Goal: Transaction & Acquisition: Purchase product/service

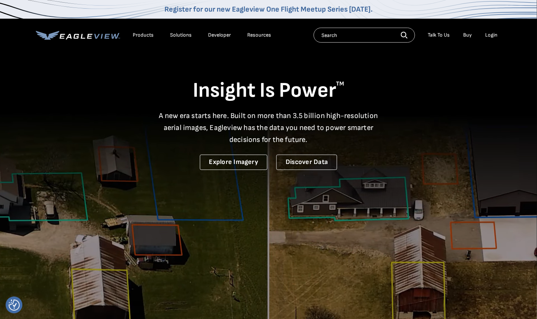
click at [487, 33] on div "Login" at bounding box center [491, 35] width 12 height 7
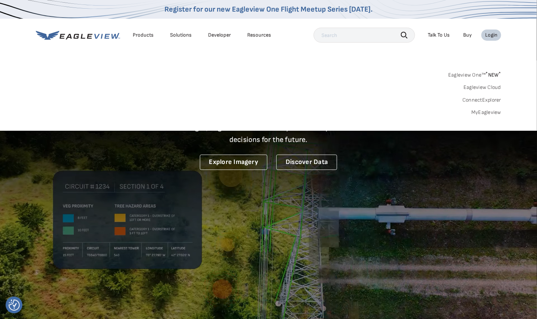
click at [487, 34] on div "Login" at bounding box center [491, 35] width 12 height 7
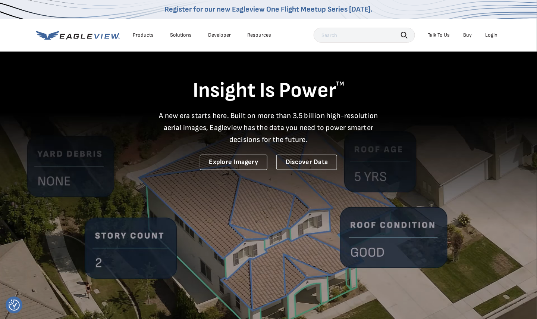
click at [487, 34] on div "Login" at bounding box center [491, 35] width 12 height 7
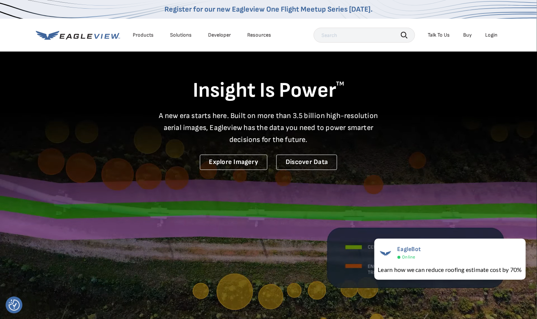
click at [147, 35] on div "Products" at bounding box center [143, 35] width 21 height 7
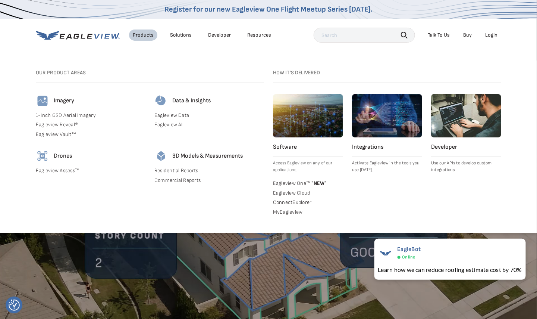
click at [493, 35] on div "Login" at bounding box center [491, 35] width 12 height 7
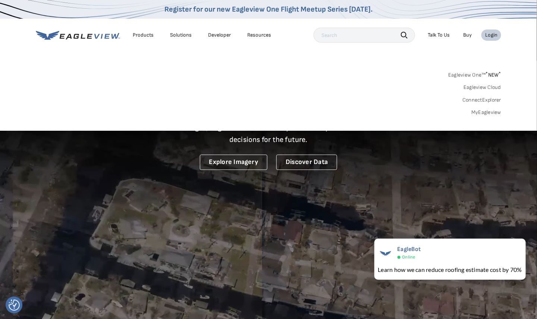
click at [474, 74] on link "Eagleview One™ * NEW *" at bounding box center [475, 73] width 53 height 9
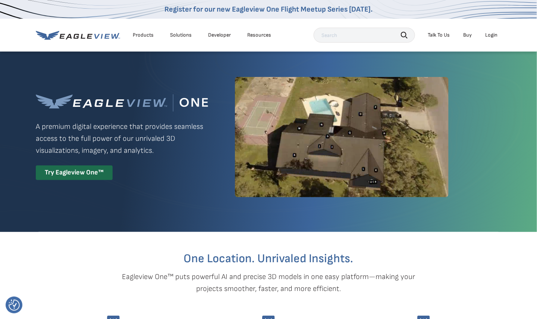
click at [489, 34] on div "Login" at bounding box center [491, 35] width 12 height 7
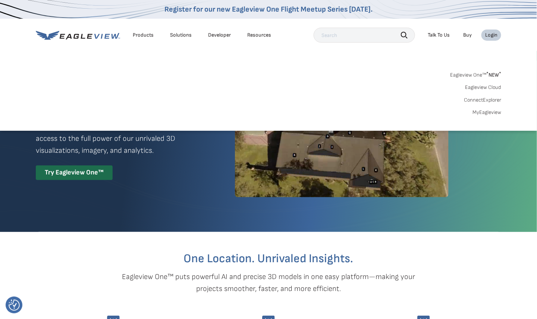
click at [476, 113] on link "MyEagleview" at bounding box center [487, 112] width 29 height 7
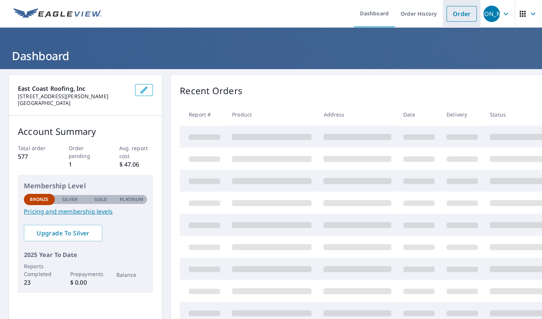
click at [452, 16] on link "Order" at bounding box center [462, 14] width 30 height 16
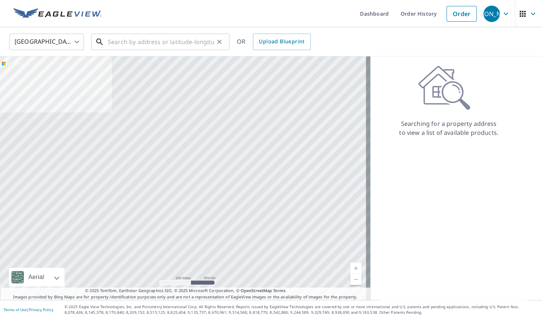
click at [129, 42] on input "text" at bounding box center [161, 41] width 106 height 21
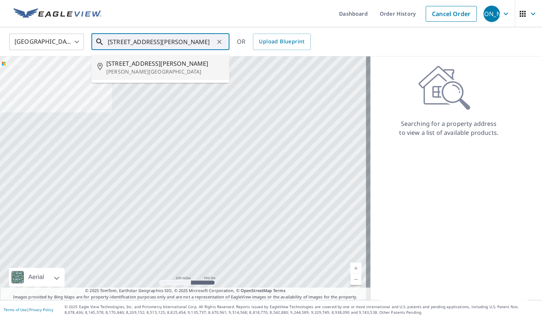
click at [128, 64] on span "[STREET_ADDRESS][PERSON_NAME]" at bounding box center [164, 63] width 117 height 9
type input "[STREET_ADDRESS][PERSON_NAME][PERSON_NAME]"
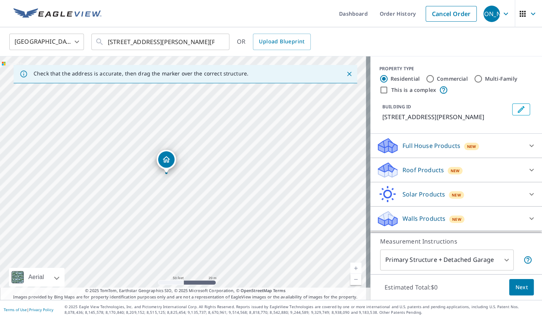
drag, startPoint x: 124, startPoint y: 157, endPoint x: 198, endPoint y: 197, distance: 84.3
click at [198, 197] on div "[STREET_ADDRESS][PERSON_NAME][PERSON_NAME]" at bounding box center [185, 177] width 371 height 243
click at [403, 171] on p "Roof Products" at bounding box center [423, 169] width 41 height 9
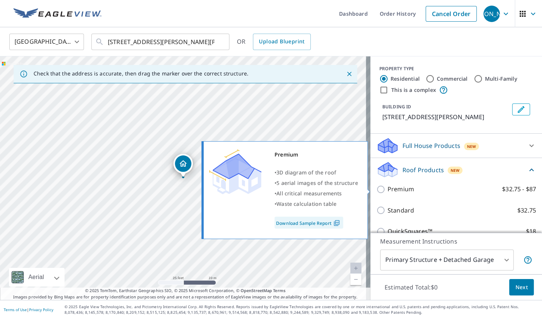
click at [396, 191] on p "Premium" at bounding box center [401, 188] width 26 height 9
click at [388, 191] on input "Premium $32.75 - $87" at bounding box center [381, 189] width 11 height 9
checkbox input "true"
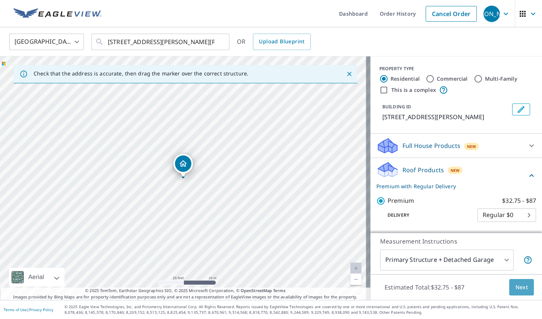
click at [521, 288] on span "Next" at bounding box center [521, 286] width 13 height 9
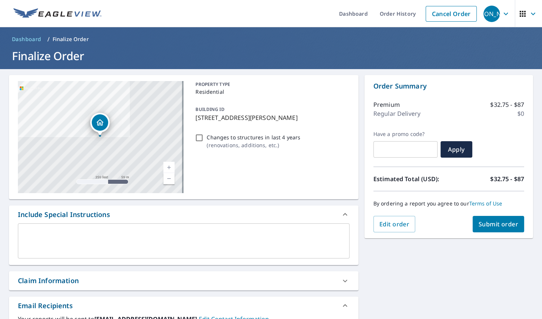
click at [484, 222] on span "Submit order" at bounding box center [499, 224] width 40 height 8
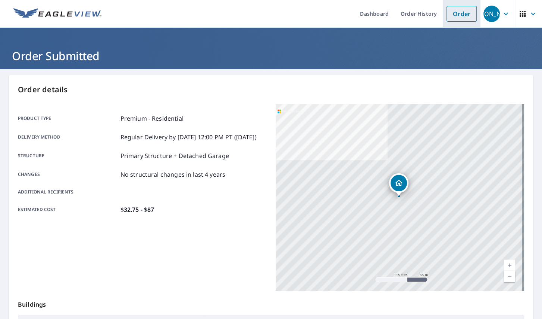
click at [461, 12] on link "Order" at bounding box center [462, 14] width 30 height 16
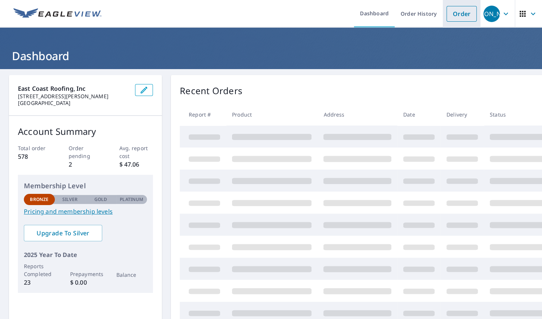
click at [458, 13] on link "Order" at bounding box center [462, 14] width 30 height 16
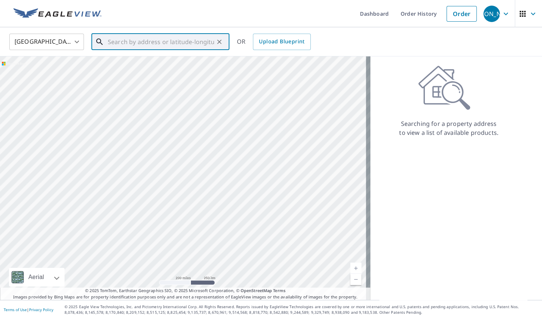
click at [119, 41] on input "text" at bounding box center [161, 41] width 106 height 21
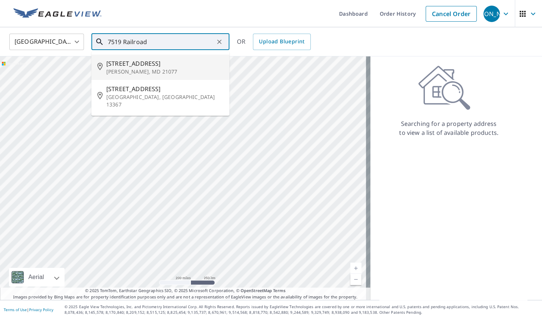
click at [126, 63] on span "7519 Railroad Ave" at bounding box center [164, 63] width 117 height 9
type input "7519 Railroad Ave Harmans, MD 21077"
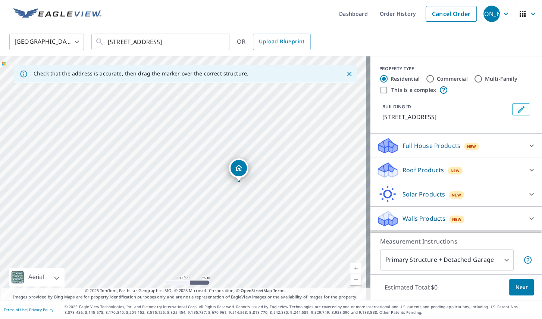
drag, startPoint x: 185, startPoint y: 169, endPoint x: 241, endPoint y: 173, distance: 55.7
click at [426, 80] on input "Commercial" at bounding box center [430, 78] width 9 height 9
radio input "true"
type input "4"
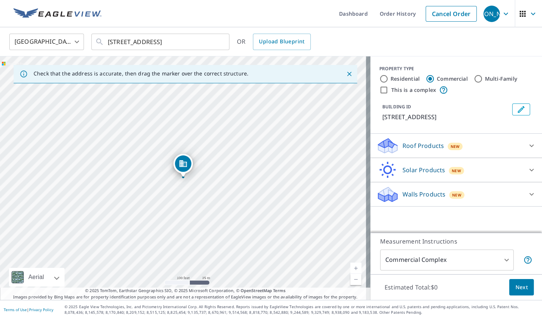
click at [404, 144] on p "Roof Products" at bounding box center [423, 145] width 41 height 9
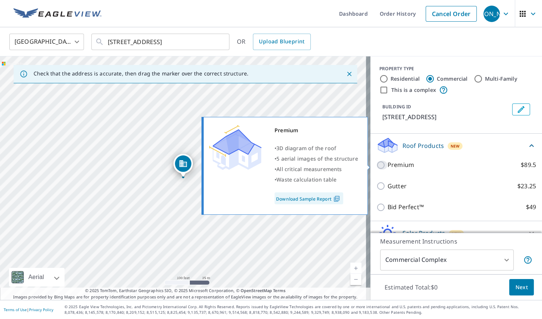
click at [377, 163] on input "Premium $89.5" at bounding box center [381, 164] width 11 height 9
checkbox input "true"
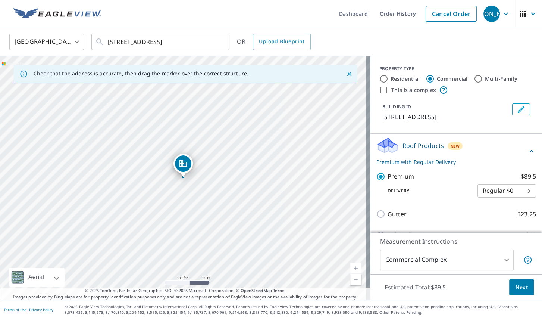
click at [519, 287] on span "Next" at bounding box center [521, 286] width 13 height 9
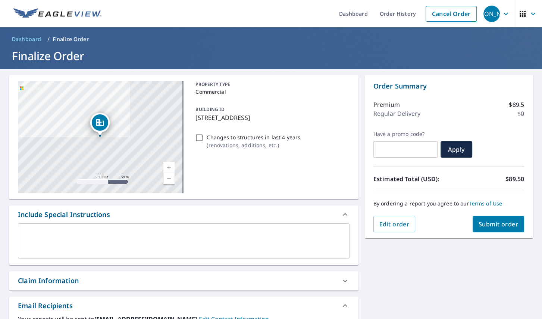
click at [24, 229] on div "x ​" at bounding box center [184, 240] width 332 height 35
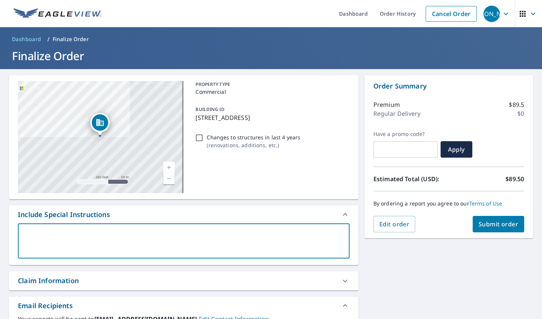
type textarea "J"
type textarea "x"
type textarea "Ju"
type textarea "x"
type textarea "Jus"
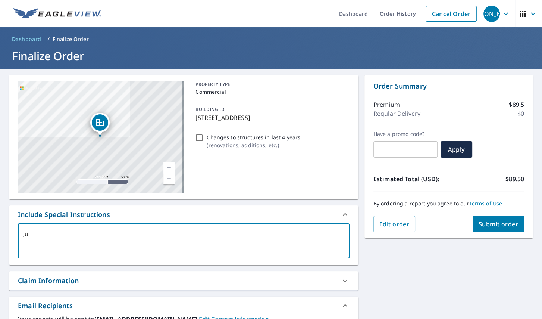
type textarea "x"
type textarea "Just"
type textarea "x"
type textarea "Just"
type textarea "x"
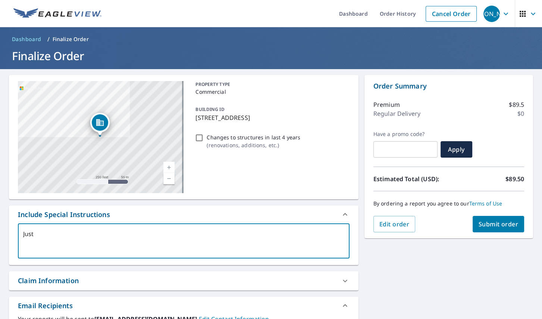
type textarea "Just b"
type textarea "x"
type textarea "Just bu"
type textarea "x"
type textarea "Just bui"
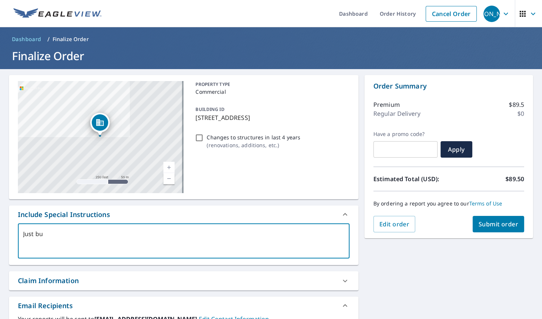
type textarea "x"
type textarea "Just buil"
type textarea "x"
type textarea "Just build"
type textarea "x"
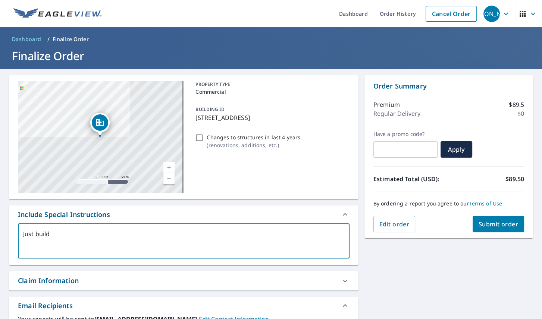
type textarea "Just buildi"
type textarea "x"
type textarea "Just buildin"
type textarea "x"
type textarea "Just building"
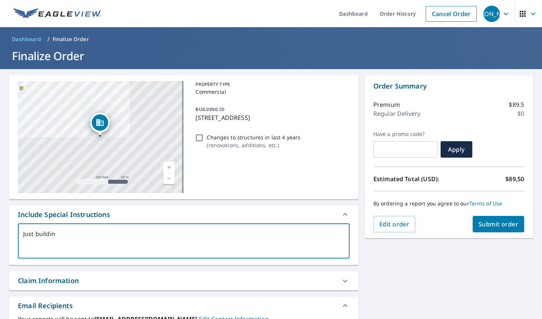
type textarea "x"
type textarea "Just building"
type textarea "x"
type textarea "Just building w"
type textarea "x"
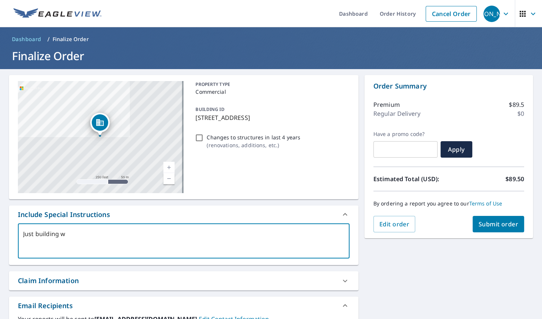
type textarea "Just building wi"
type textarea "x"
type textarea "Just building wit"
type textarea "x"
type textarea "Just building with"
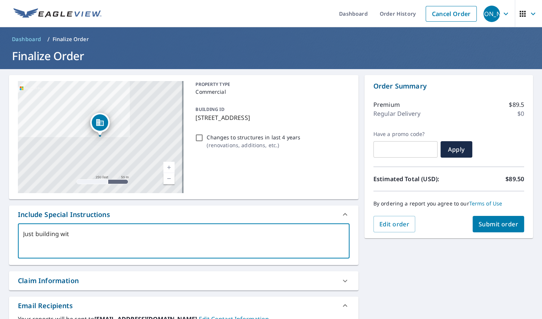
type textarea "x"
type textarea "Just building with"
type textarea "x"
type textarea "Just building with p"
type textarea "x"
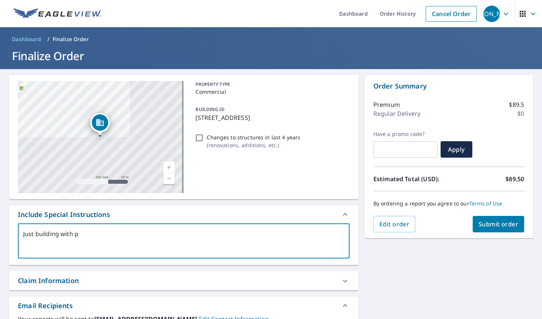
type textarea "Just building with pi"
type textarea "x"
type textarea "Just building with pin"
type textarea "x"
type textarea "Just building with pin"
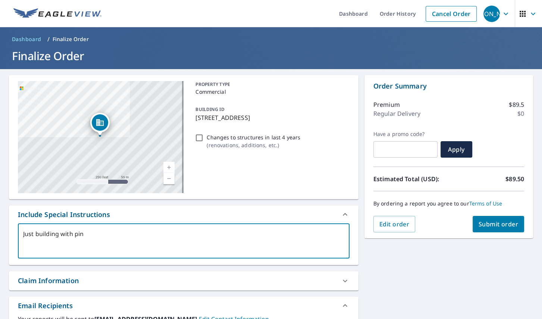
type textarea "x"
type textarea "Just building with pin d"
type textarea "x"
type textarea "Just building with pin dr"
type textarea "x"
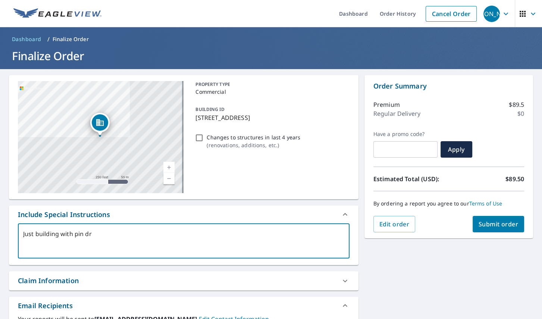
type textarea "Just building with pin dro"
type textarea "x"
type textarea "Just building with pin drop"
type textarea "x"
type textarea "Just building with pin drop"
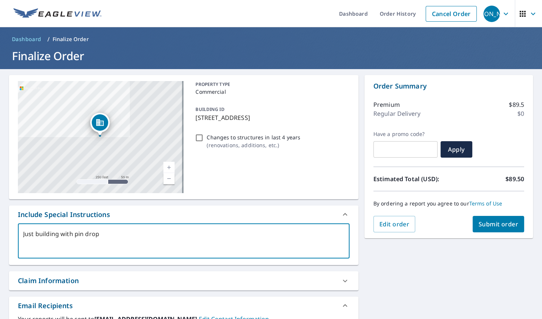
type textarea "x"
type textarea "Just building with pin drop o"
type textarea "x"
type textarea "Just building with pin drop on"
type textarea "x"
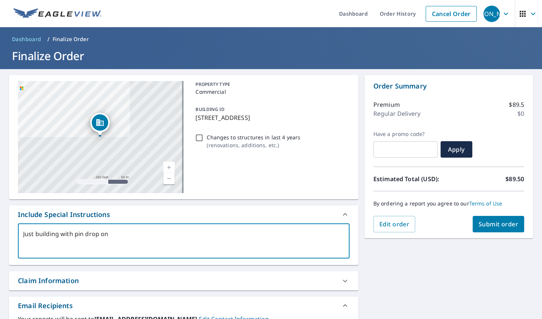
type textarea "Just building with pin drop on"
type textarea "x"
type textarea "Just building with pin drop on i"
type textarea "x"
type textarea "Just building with pin drop on it"
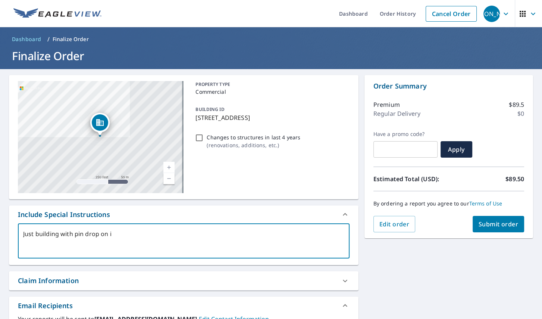
type textarea "x"
type textarea "Just building with pin drop on it."
type textarea "x"
click at [33, 232] on textarea "Just building with pin drop on it." at bounding box center [183, 240] width 321 height 21
type textarea "Jus building with pin drop on it."
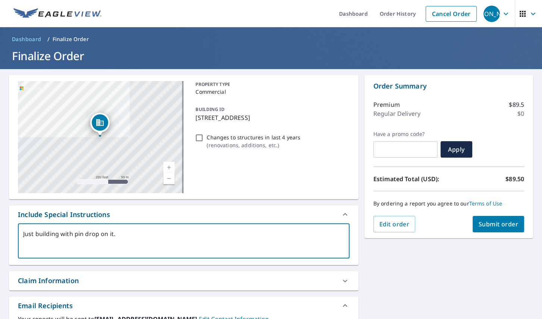
type textarea "x"
type textarea "Ju building with pin drop on it."
type textarea "x"
type textarea "J building with pin drop on it."
type textarea "x"
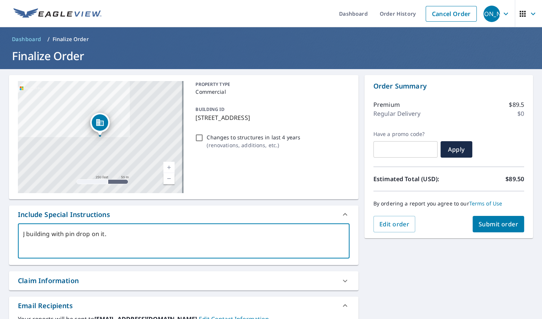
type textarea "building with pin drop on it."
type textarea "x"
type textarea "E building with pin drop on it."
type textarea "x"
type textarea "Es building with pin drop on it."
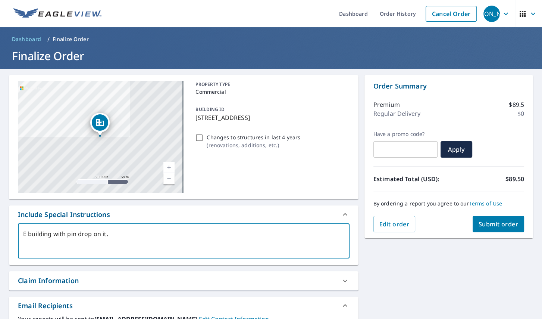
type textarea "x"
type textarea "Est building with pin drop on it."
type textarea "x"
type textarea "Esti building with pin drop on it."
type textarea "x"
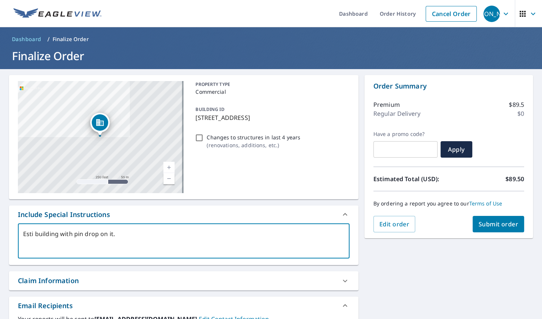
type textarea "Estim building with pin drop on it."
type textarea "x"
type textarea "Estima building with pin drop on it."
type textarea "x"
type textarea "Estimat building with pin drop on it."
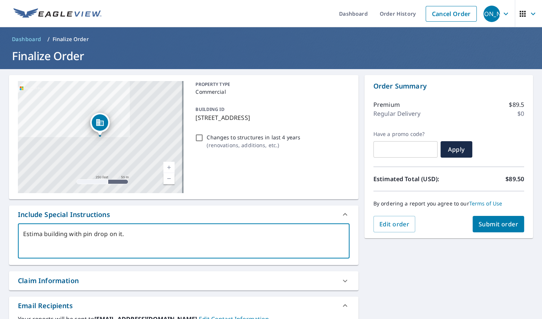
type textarea "x"
type textarea "Estimate building with pin drop on it."
type textarea "x"
click at [127, 234] on textarea "Estimate building with pin drop on it." at bounding box center [183, 240] width 321 height 21
type textarea "Estimate building with pin drop on it ."
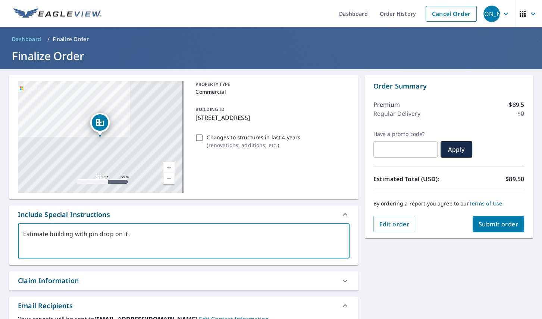
type textarea "x"
type textarea "Estimate building with pin drop on it o."
type textarea "x"
type textarea "Estimate building with pin drop on it on."
type textarea "x"
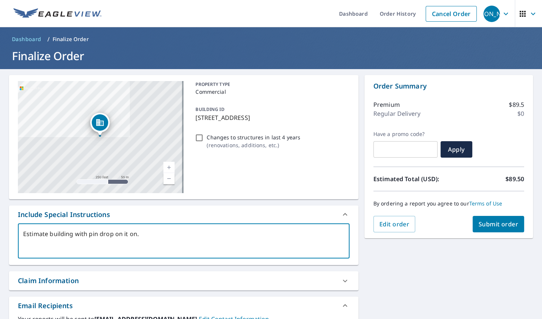
type textarea "Estimate building with pin drop on it onl."
type textarea "x"
type textarea "Estimate building with pin drop on it only."
type textarea "x"
type textarea "Estimate building with pin drop on it only."
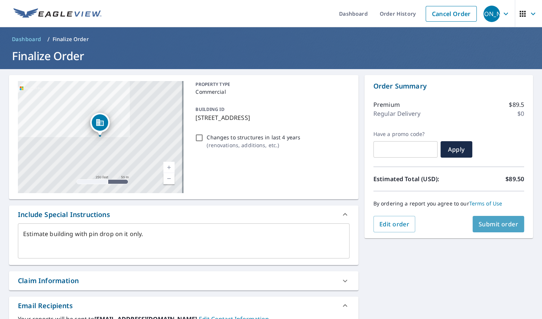
click at [488, 225] on span "Submit order" at bounding box center [499, 224] width 40 height 8
type textarea "x"
